Goal: Communication & Community: Answer question/provide support

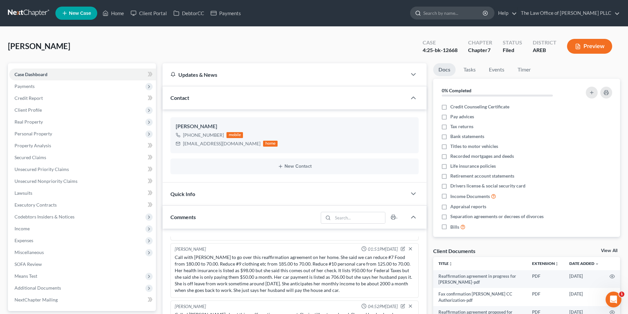
click at [446, 13] on input "search" at bounding box center [453, 13] width 60 height 12
type input "heard"
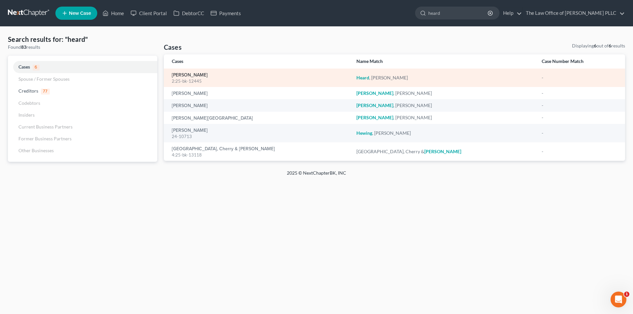
click at [199, 73] on link "Heard, Carmelita" at bounding box center [190, 75] width 36 height 5
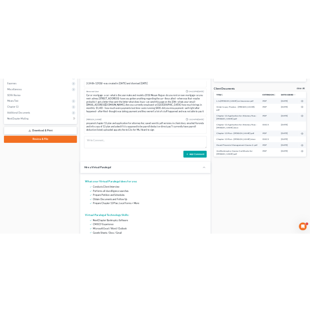
scroll to position [1337, 0]
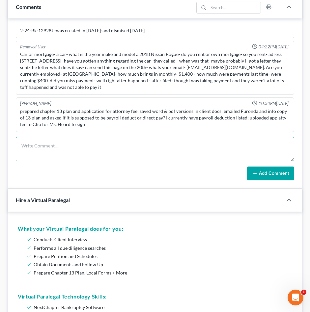
click at [56, 149] on textarea at bounding box center [155, 149] width 278 height 24
type textarea "J"
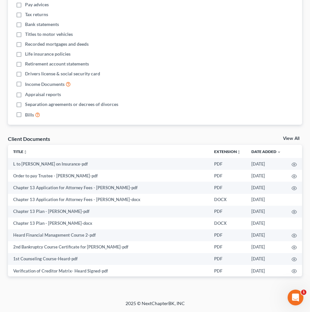
scroll to position [758, 0]
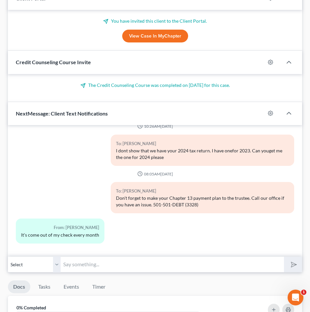
click at [143, 266] on input "text" at bounding box center [172, 265] width 223 height 16
click at [198, 269] on input "Just a reminder about your meeting of creditors at 9am." at bounding box center [172, 265] width 223 height 16
paste input "Meeting ID 420-639-1037, Passcode 4259278730"
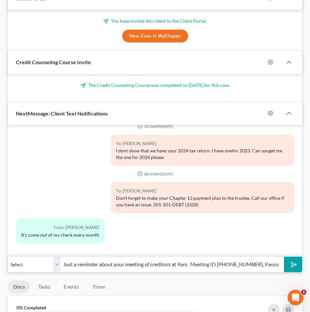
scroll to position [0, 30]
type input "Just a reminder about your meeting of creditors at 9am. Meeting ID 420-639-1037…"
click at [292, 262] on icon "submit" at bounding box center [292, 264] width 9 height 9
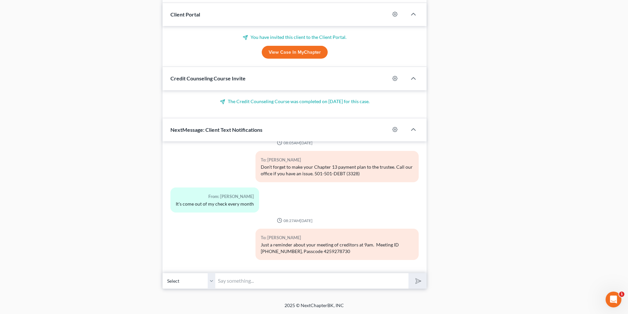
scroll to position [1397, 0]
